Goal: Task Accomplishment & Management: Manage account settings

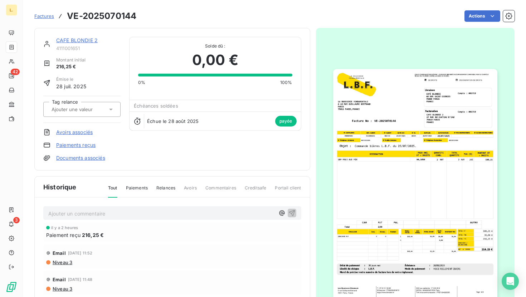
click at [40, 17] on span "Factures" at bounding box center [44, 16] width 20 height 6
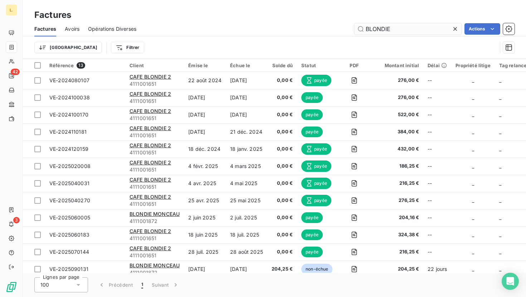
click at [393, 27] on input "BLONDIE" at bounding box center [407, 28] width 107 height 11
click at [450, 27] on input "BLONDIE" at bounding box center [407, 28] width 107 height 11
click at [454, 29] on icon at bounding box center [454, 28] width 7 height 7
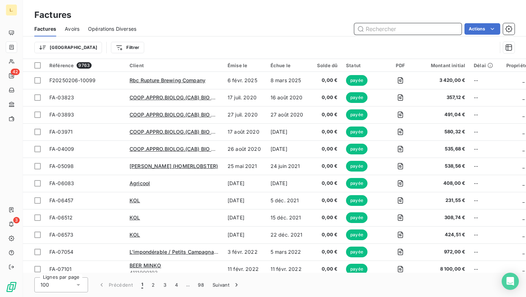
click at [408, 25] on input "text" at bounding box center [407, 28] width 107 height 11
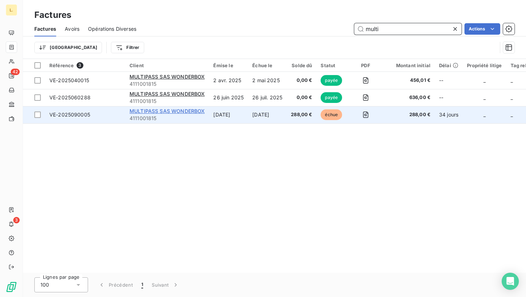
type input "multi"
click at [196, 110] on span "MULTIPASS SAS WONDERBOX" at bounding box center [166, 111] width 75 height 6
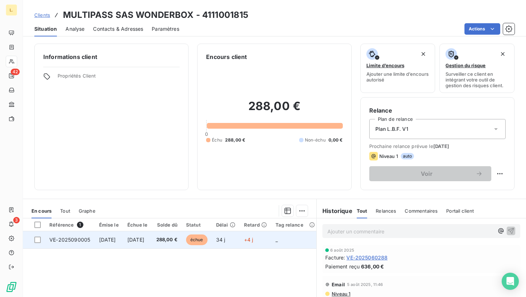
click at [240, 240] on td "34 j" at bounding box center [226, 239] width 28 height 17
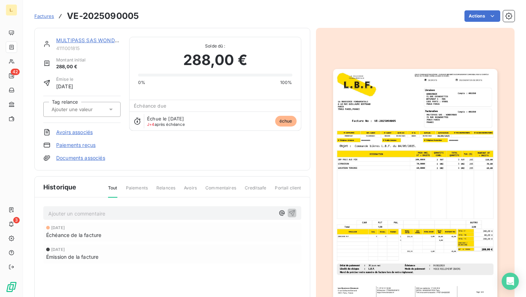
click at [87, 146] on link "Paiements reçus" at bounding box center [75, 145] width 39 height 7
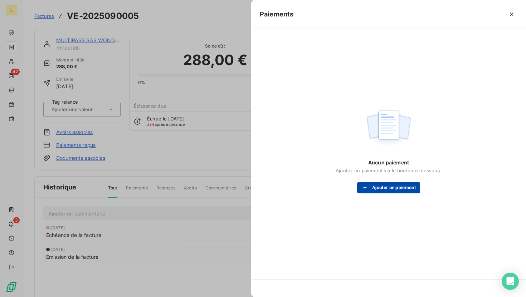
click at [399, 187] on button "Ajouter un paiement" at bounding box center [388, 187] width 63 height 11
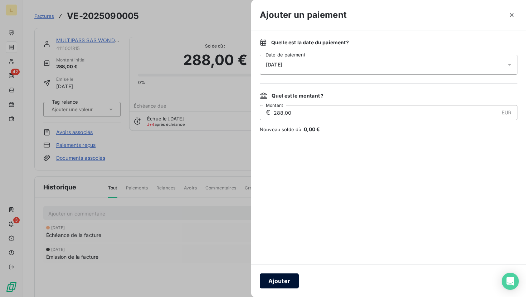
click at [278, 281] on button "Ajouter" at bounding box center [279, 281] width 39 height 15
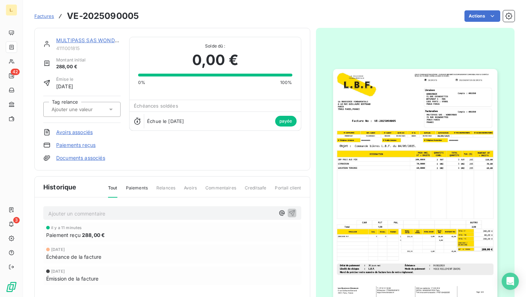
click at [44, 15] on span "Factures" at bounding box center [44, 16] width 20 height 6
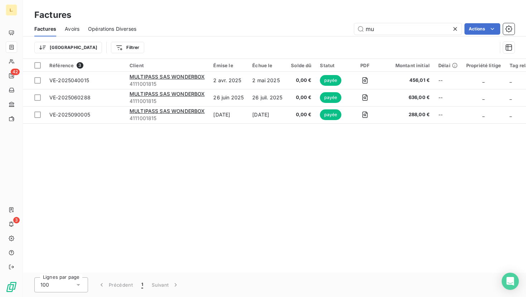
type input "m"
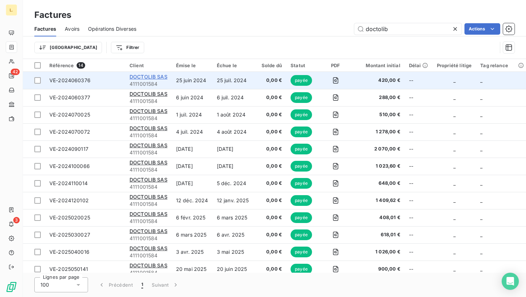
type input "doctolib"
click at [157, 76] on span "DOCTOLIB SAS" at bounding box center [148, 77] width 38 height 6
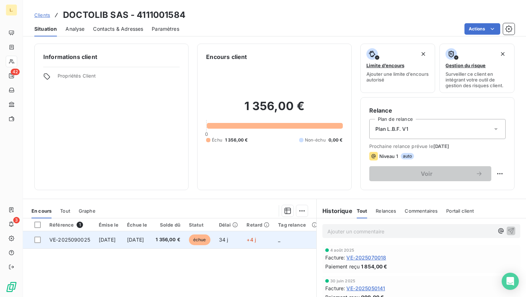
click at [177, 243] on span "1 356,00 €" at bounding box center [168, 239] width 25 height 7
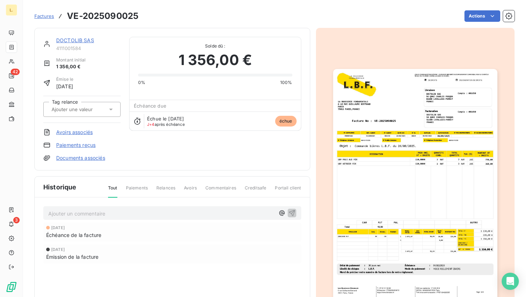
click at [90, 143] on link "Paiements reçus" at bounding box center [75, 145] width 39 height 7
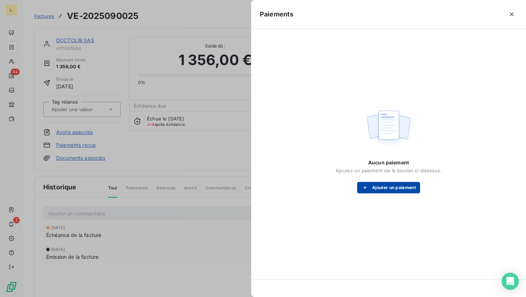
click at [401, 191] on button "Ajouter un paiement" at bounding box center [388, 187] width 63 height 11
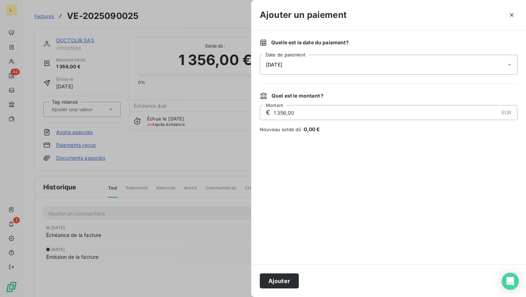
click at [266, 283] on button "Ajouter" at bounding box center [279, 281] width 39 height 15
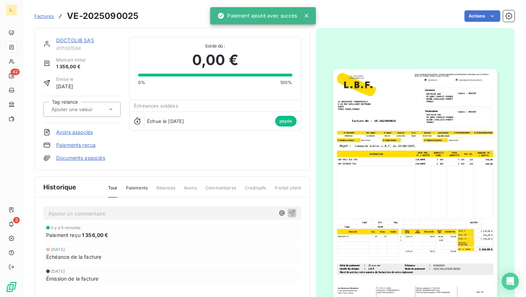
click at [46, 16] on span "Factures" at bounding box center [44, 16] width 20 height 6
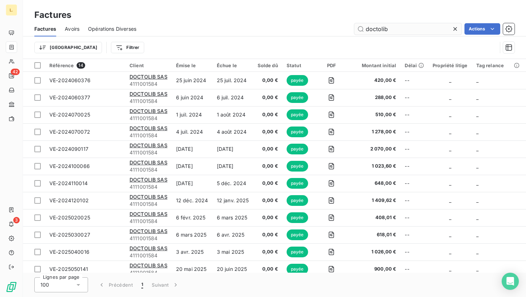
click at [396, 29] on input "doctolib" at bounding box center [407, 28] width 107 height 11
type input "2025090193"
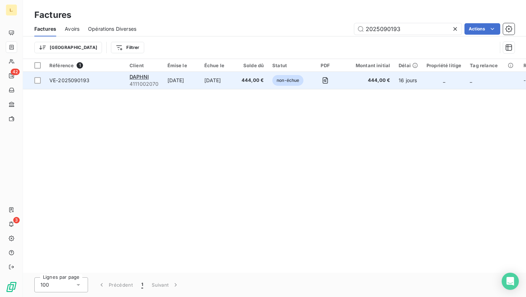
click at [231, 79] on td "[DATE]" at bounding box center [218, 80] width 37 height 17
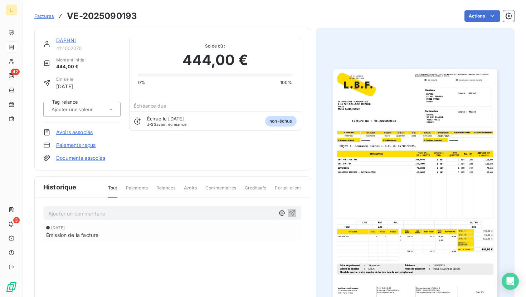
click at [47, 19] on span "Factures" at bounding box center [44, 16] width 20 height 6
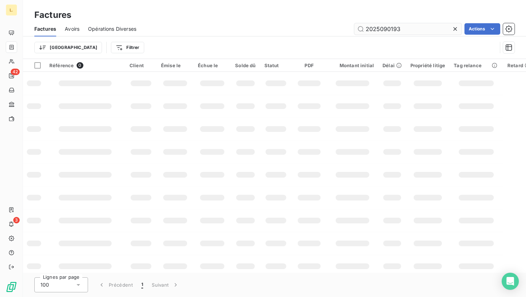
click at [418, 25] on input "2025090193" at bounding box center [407, 28] width 107 height 11
type input "herme"
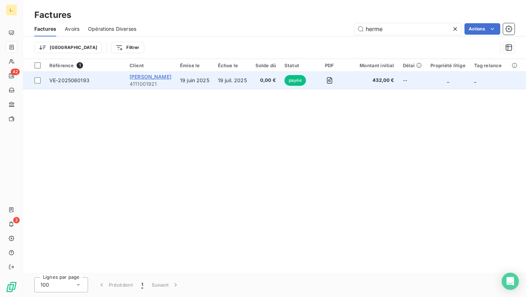
click at [162, 75] on span "[PERSON_NAME]" at bounding box center [150, 77] width 42 height 6
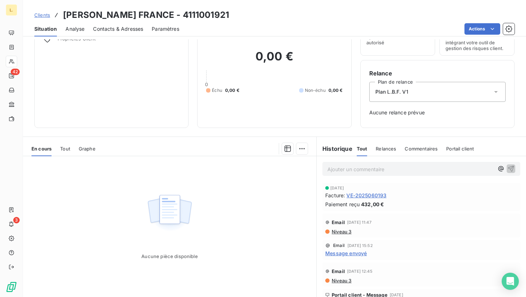
scroll to position [38, 0]
click at [45, 16] on span "Clients" at bounding box center [42, 15] width 16 height 6
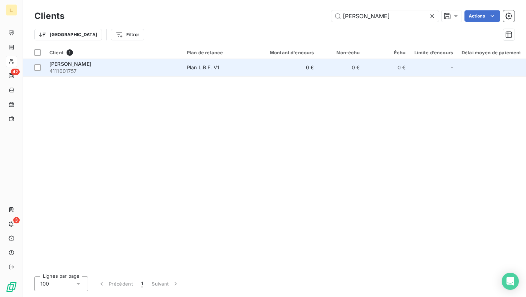
type input "[PERSON_NAME]"
click at [132, 71] on span "4111001757" at bounding box center [113, 71] width 129 height 7
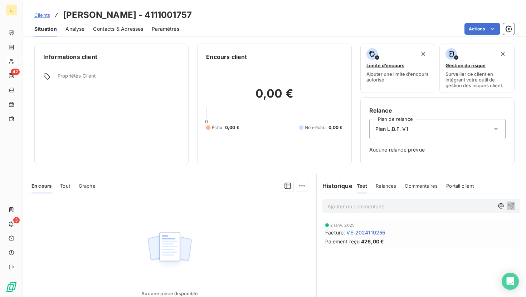
click at [47, 14] on span "Clients" at bounding box center [42, 15] width 16 height 6
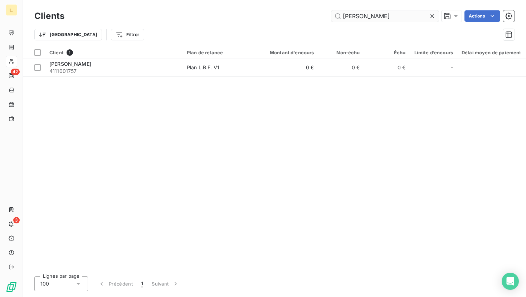
click at [369, 17] on input "[PERSON_NAME]" at bounding box center [384, 15] width 107 height 11
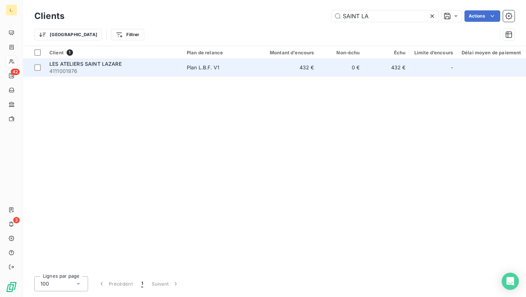
type input "SAINT LA"
click at [278, 63] on td "432 €" at bounding box center [288, 67] width 62 height 17
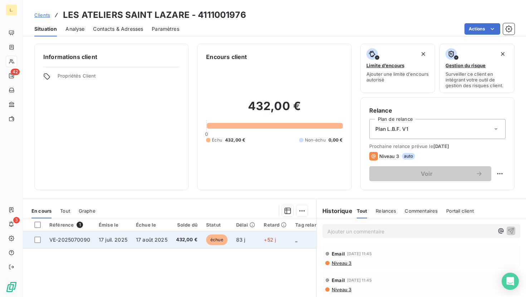
click at [202, 245] on td "échue" at bounding box center [217, 239] width 30 height 17
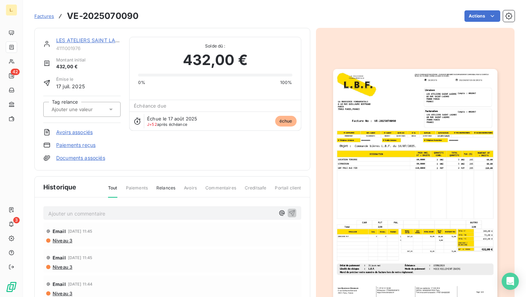
click at [76, 146] on link "Paiements reçus" at bounding box center [75, 145] width 39 height 7
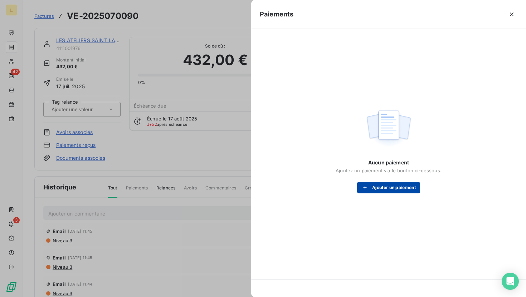
click at [399, 185] on button "Ajouter un paiement" at bounding box center [388, 187] width 63 height 11
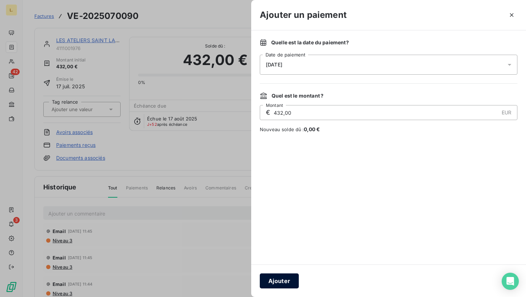
click at [286, 275] on button "Ajouter" at bounding box center [279, 281] width 39 height 15
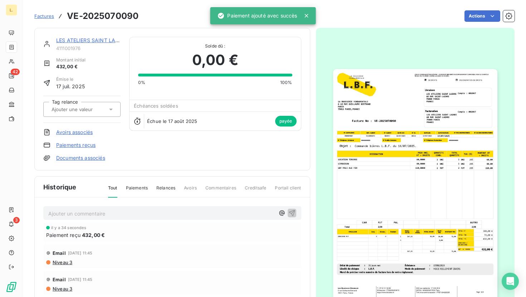
click at [46, 17] on span "Factures" at bounding box center [44, 16] width 20 height 6
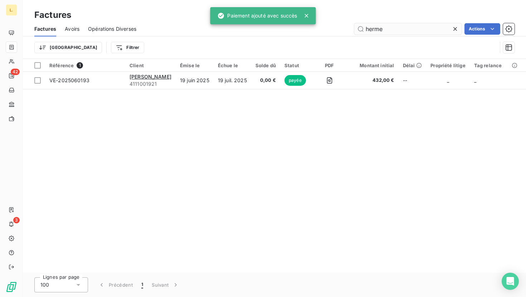
click at [407, 29] on input "herme" at bounding box center [407, 28] width 107 height 11
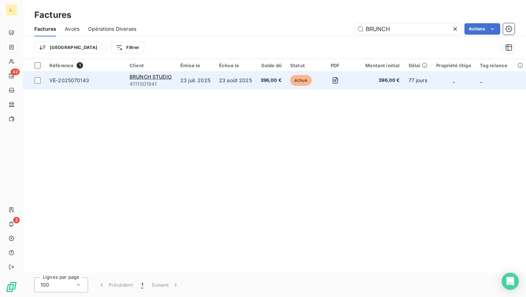
type input "BRUNCH"
click at [269, 79] on span "396,00 €" at bounding box center [270, 80] width 21 height 7
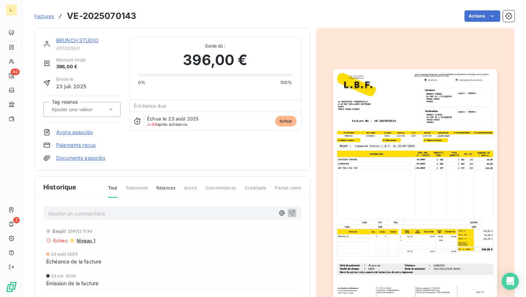
click at [63, 144] on link "Paiements reçus" at bounding box center [75, 145] width 39 height 7
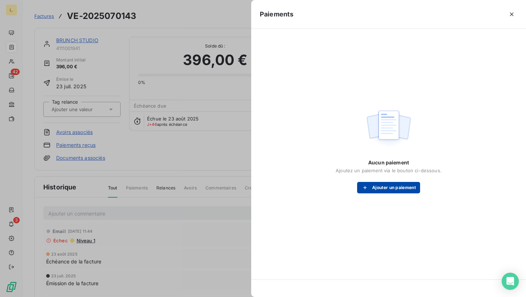
click at [396, 188] on button "Ajouter un paiement" at bounding box center [388, 187] width 63 height 11
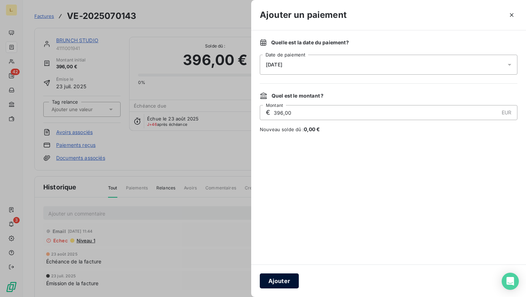
click at [276, 275] on button "Ajouter" at bounding box center [279, 281] width 39 height 15
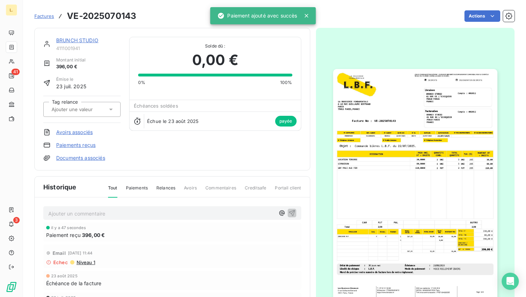
click at [48, 18] on span "Factures" at bounding box center [44, 16] width 20 height 6
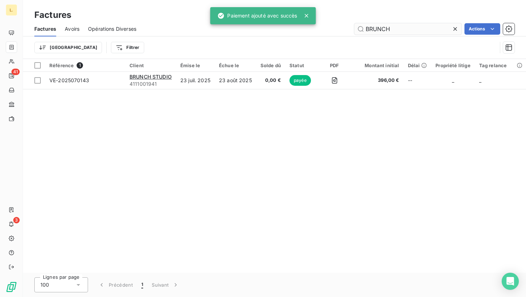
click at [422, 26] on input "BRUNCH" at bounding box center [407, 28] width 107 height 11
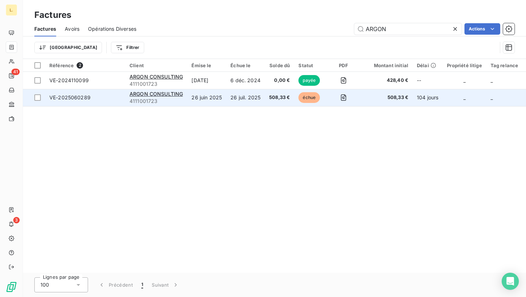
type input "ARGON"
click at [256, 102] on td "26 juil. 2025" at bounding box center [245, 97] width 39 height 17
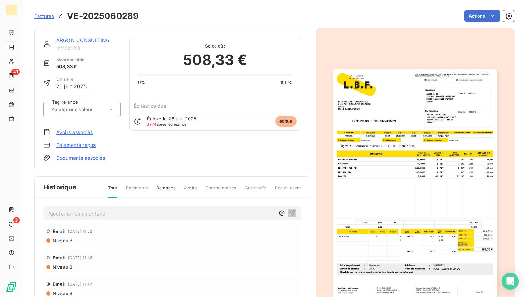
click at [87, 144] on link "Paiements reçus" at bounding box center [75, 145] width 39 height 7
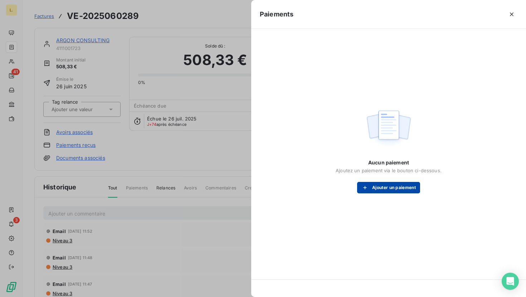
click at [408, 187] on button "Ajouter un paiement" at bounding box center [388, 187] width 63 height 11
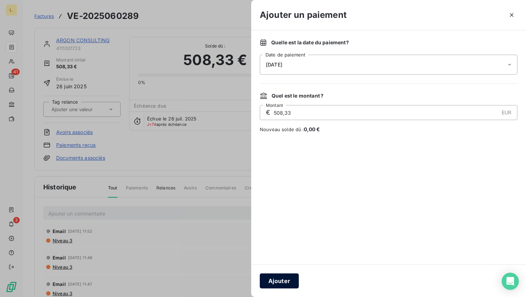
click at [287, 277] on button "Ajouter" at bounding box center [279, 281] width 39 height 15
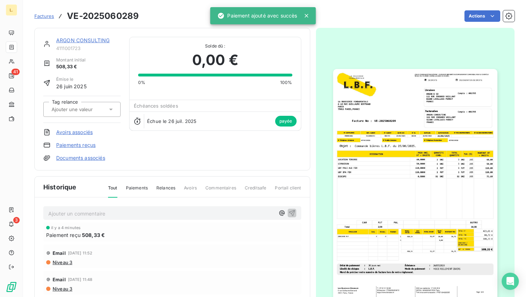
click at [45, 16] on span "Factures" at bounding box center [44, 16] width 20 height 6
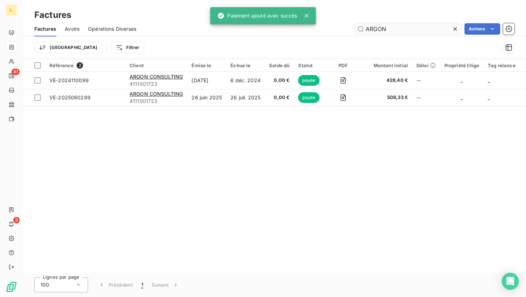
click at [414, 29] on input "ARGON" at bounding box center [407, 28] width 107 height 11
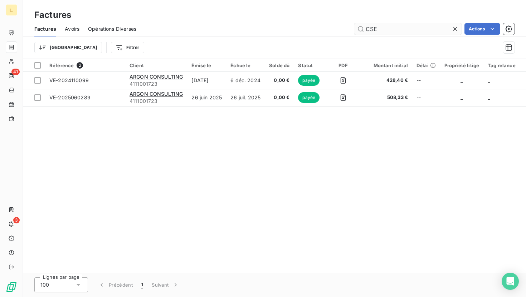
type input "CSE"
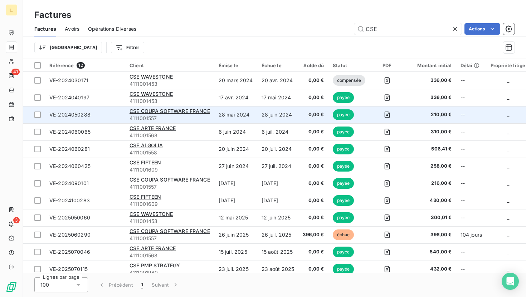
click at [198, 117] on span "4111001557" at bounding box center [169, 118] width 80 height 7
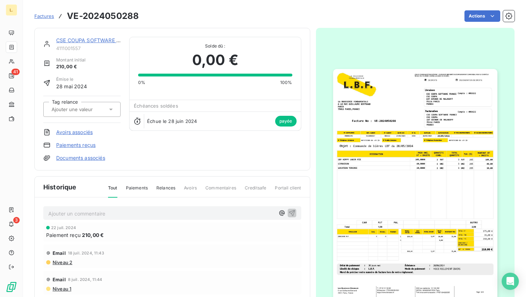
click at [98, 38] on link "CSE COUPA SOFTWARE FRANCE" at bounding box center [96, 40] width 80 height 6
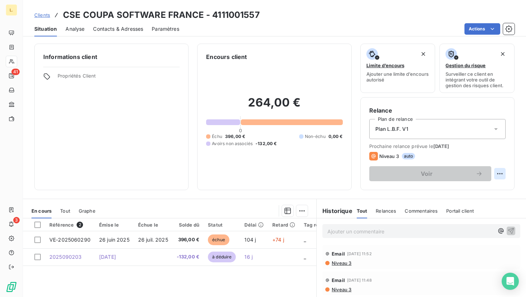
click at [504, 175] on html "L. 41 3 Clients CSE COUPA SOFTWARE [GEOGRAPHIC_DATA] - 4111001557 Situation Ana…" at bounding box center [263, 148] width 526 height 297
click at [503, 153] on html "L. 41 3 Clients CSE COUPA SOFTWARE [GEOGRAPHIC_DATA] - 4111001557 Situation Ana…" at bounding box center [263, 148] width 526 height 297
click at [509, 25] on icon "button" at bounding box center [508, 28] width 7 height 7
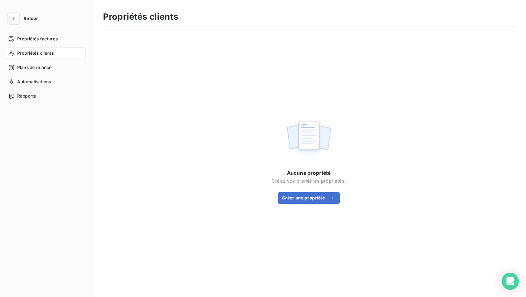
drag, startPoint x: 497, startPoint y: 29, endPoint x: 493, endPoint y: 29, distance: 4.4
click at [493, 29] on section "Propriétés clients Aucune propriété Créez vos premières propriétés. Créer une p…" at bounding box center [309, 148] width 434 height 297
click at [40, 73] on nav "Propriétés factures Propriétés clients Plans de relance Automatisations Rapports" at bounding box center [46, 67] width 80 height 69
click at [43, 67] on span "Plans de relance" at bounding box center [34, 67] width 34 height 6
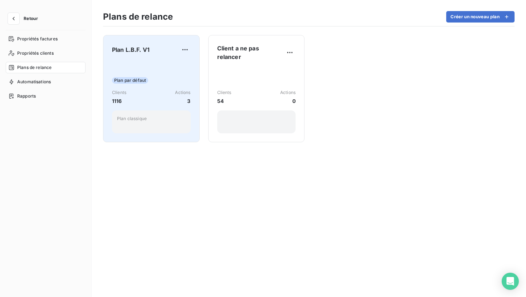
click at [149, 59] on div "Plan L.B.F. V1 Plan par défaut Clients 1116 Actions 3 Plan classique" at bounding box center [151, 88] width 79 height 89
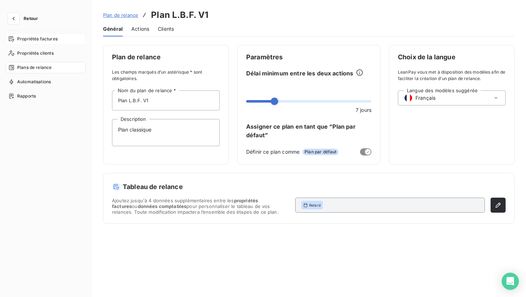
click at [45, 38] on span "Propriétés factures" at bounding box center [37, 39] width 40 height 6
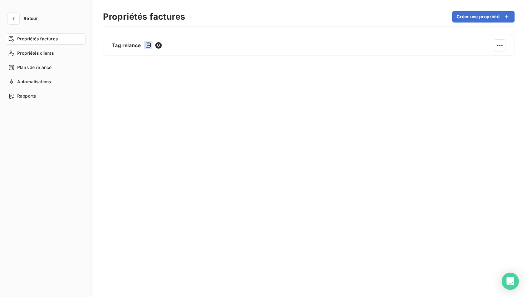
click at [34, 19] on span "Retour" at bounding box center [31, 18] width 14 height 4
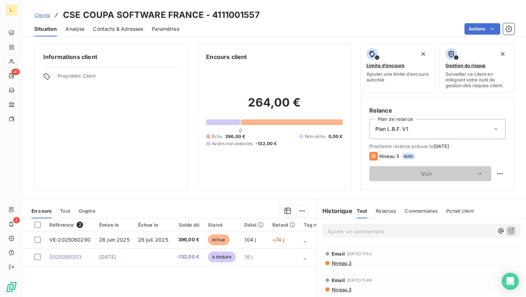
click at [130, 25] on div "Contacts & Adresses" at bounding box center [118, 28] width 50 height 15
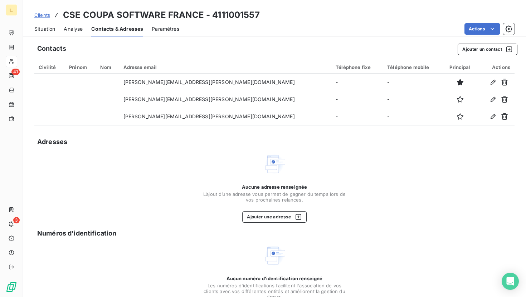
click at [372, 50] on div "Contacts Ajouter un contact" at bounding box center [277, 49] width 480 height 11
click at [43, 18] on span "Clients" at bounding box center [42, 15] width 16 height 6
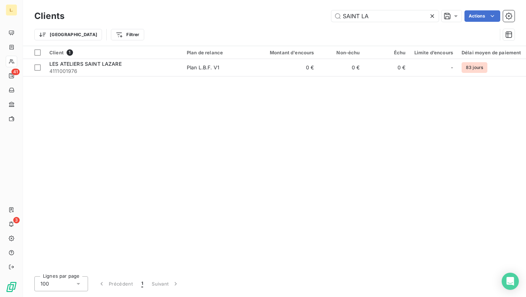
click at [303, 17] on div "SAINT LA Actions" at bounding box center [293, 15] width 441 height 11
click at [431, 18] on icon at bounding box center [431, 16] width 7 height 7
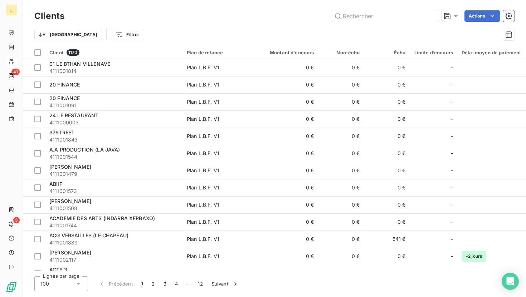
click at [297, 16] on div "Actions" at bounding box center [293, 15] width 441 height 11
click at [376, 13] on input "text" at bounding box center [384, 15] width 107 height 11
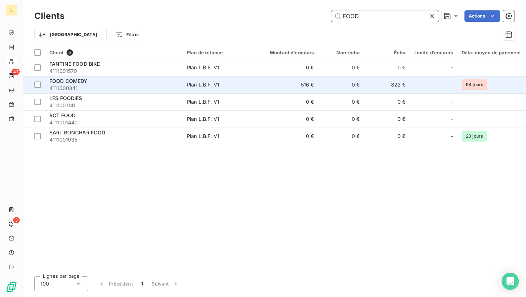
type input "FOOD"
click at [134, 88] on span "4111000341" at bounding box center [113, 88] width 129 height 7
